Goal: Find specific page/section: Find specific page/section

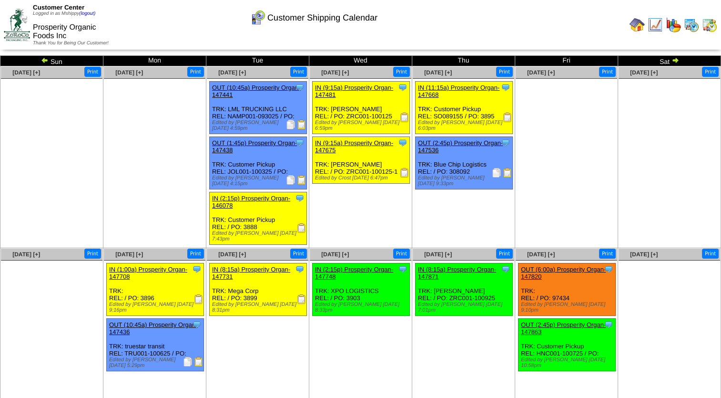
click at [42, 60] on img at bounding box center [45, 60] width 8 height 8
